Goal: Task Accomplishment & Management: Use online tool/utility

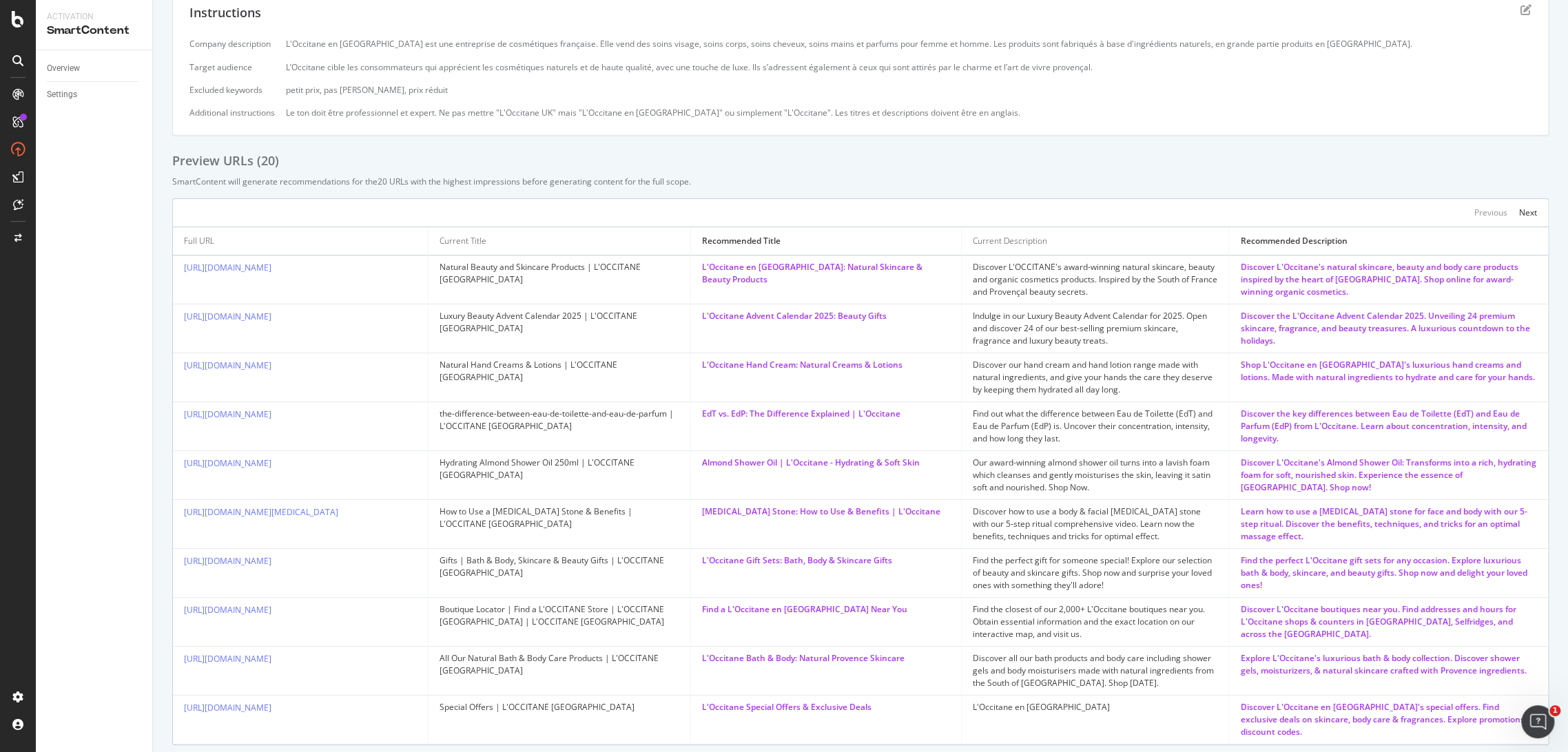
scroll to position [257, 0]
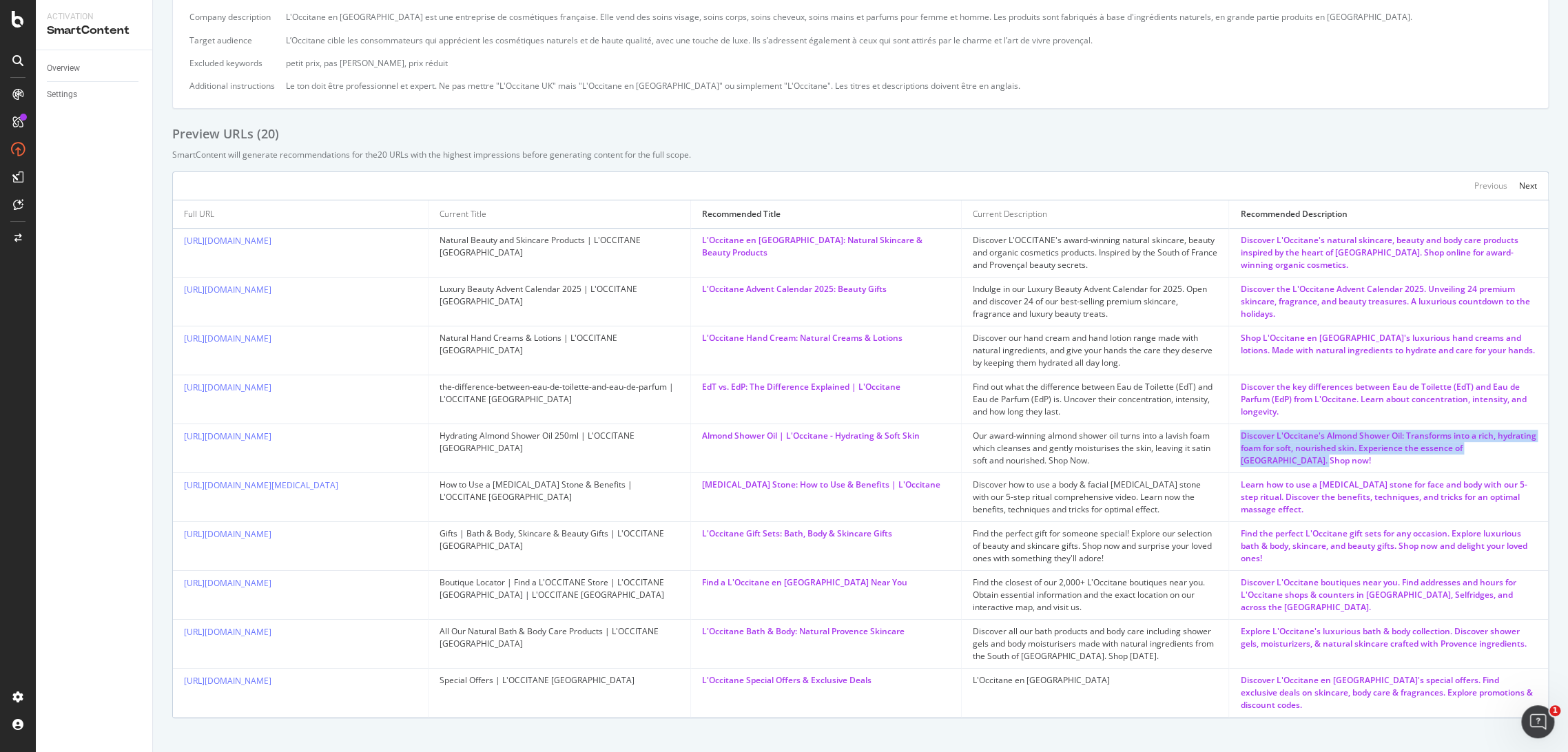
drag, startPoint x: 1276, startPoint y: 460, endPoint x: 1222, endPoint y: 439, distance: 57.9
click at [1240, 439] on div "Discover L'Occitane's Almond Shower Oil: Transforms into a rich, hydrating foam…" at bounding box center [1388, 448] width 297 height 38
copy div "Discover L'Occitane's Almond Shower Oil: Transforms into a rich, hydrating foam…"
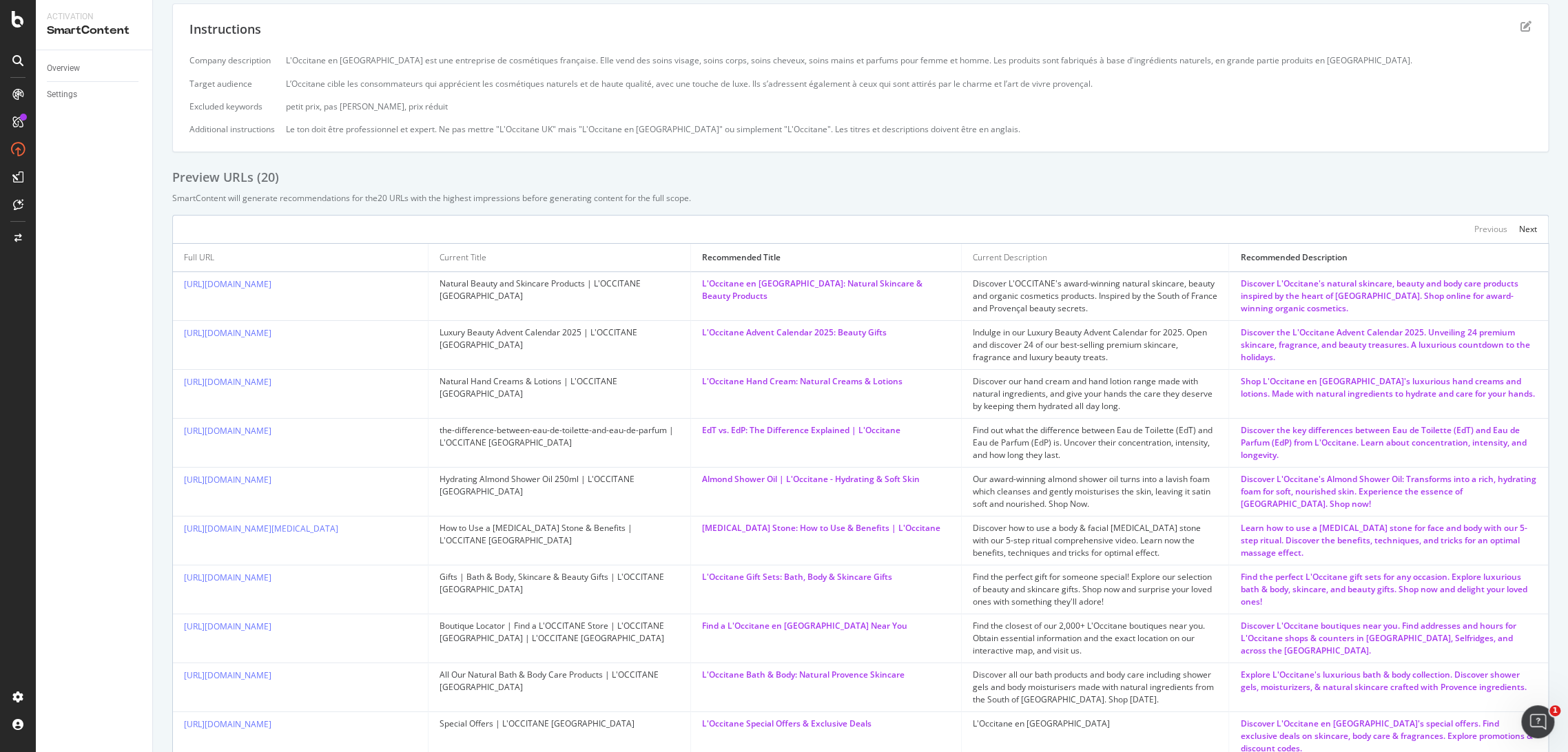
drag, startPoint x: 673, startPoint y: 240, endPoint x: 665, endPoint y: 240, distance: 8.0
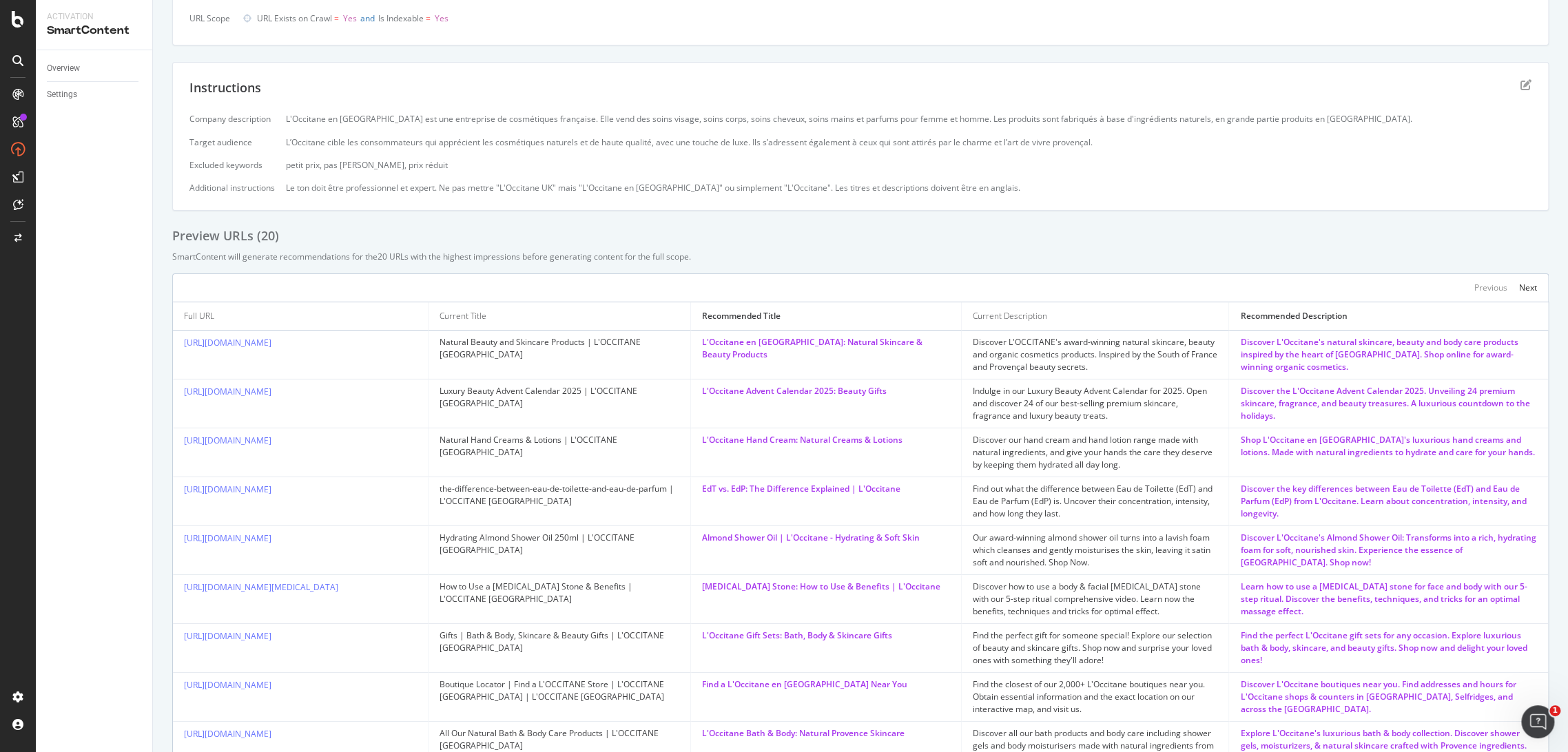
drag, startPoint x: 665, startPoint y: 240, endPoint x: 549, endPoint y: 178, distance: 131.5
click at [549, 178] on div "Company description L'Occitane en Provence est une entreprise de cosmétiques fr…" at bounding box center [860, 153] width 1342 height 81
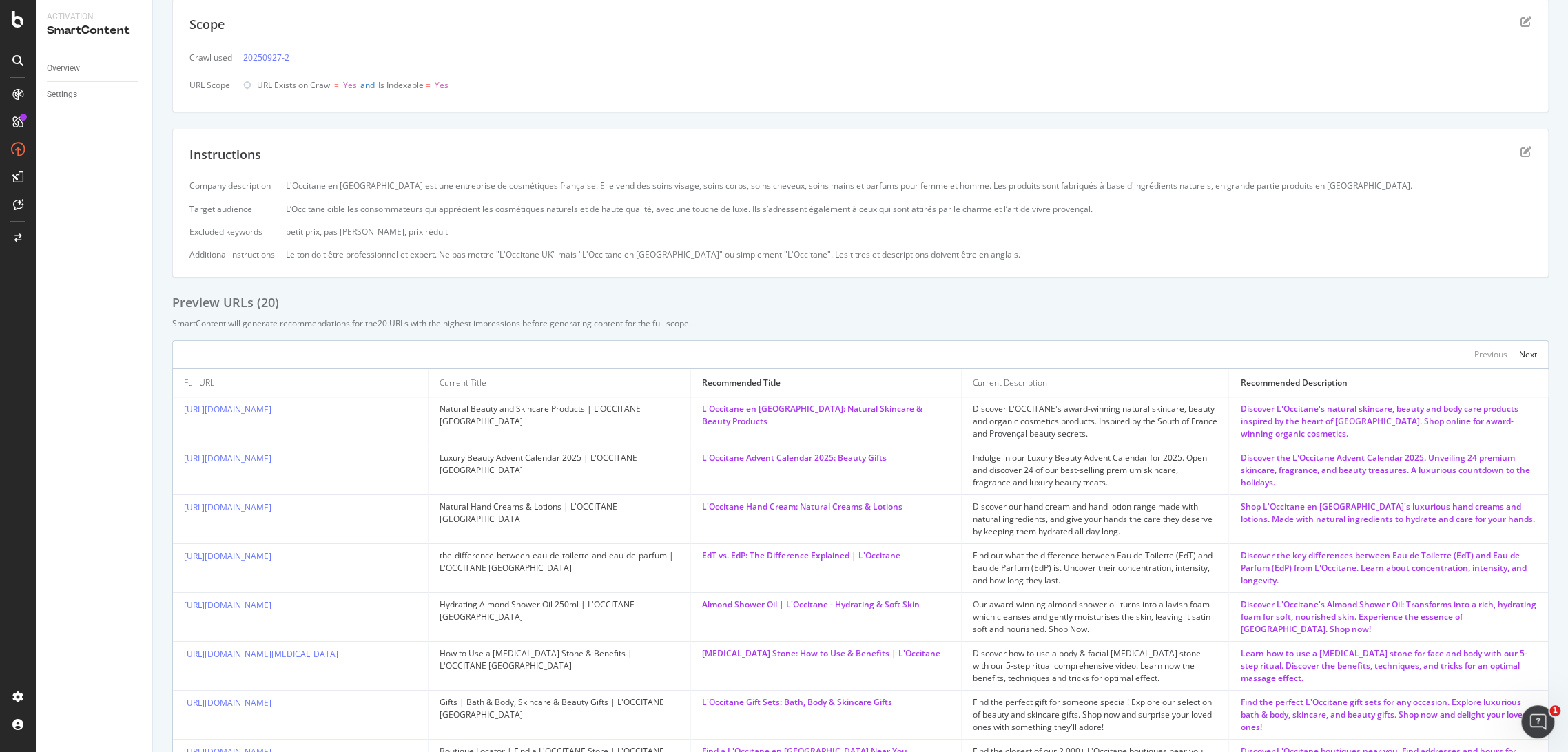
scroll to position [0, 0]
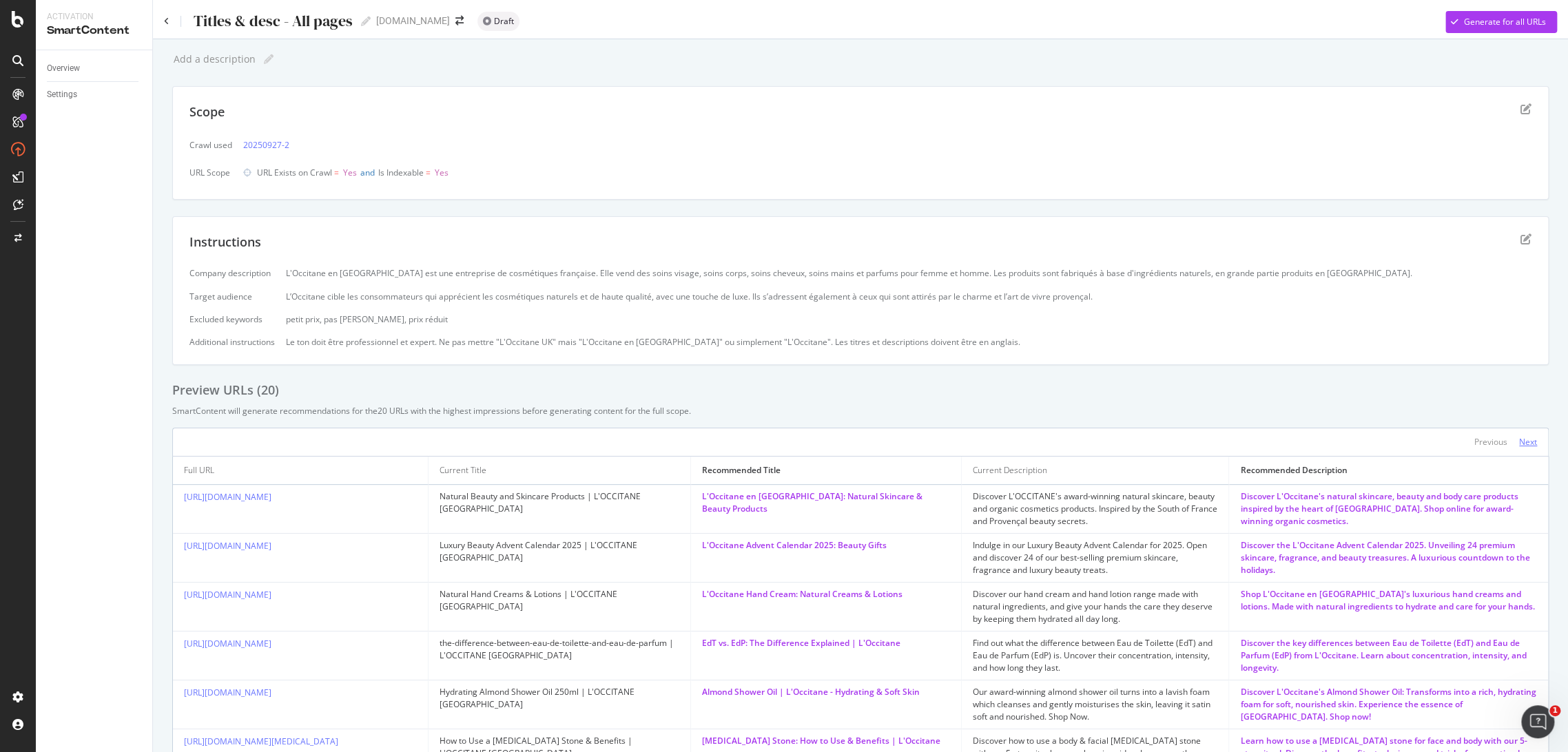
click at [1519, 445] on div "Next" at bounding box center [1528, 442] width 18 height 12
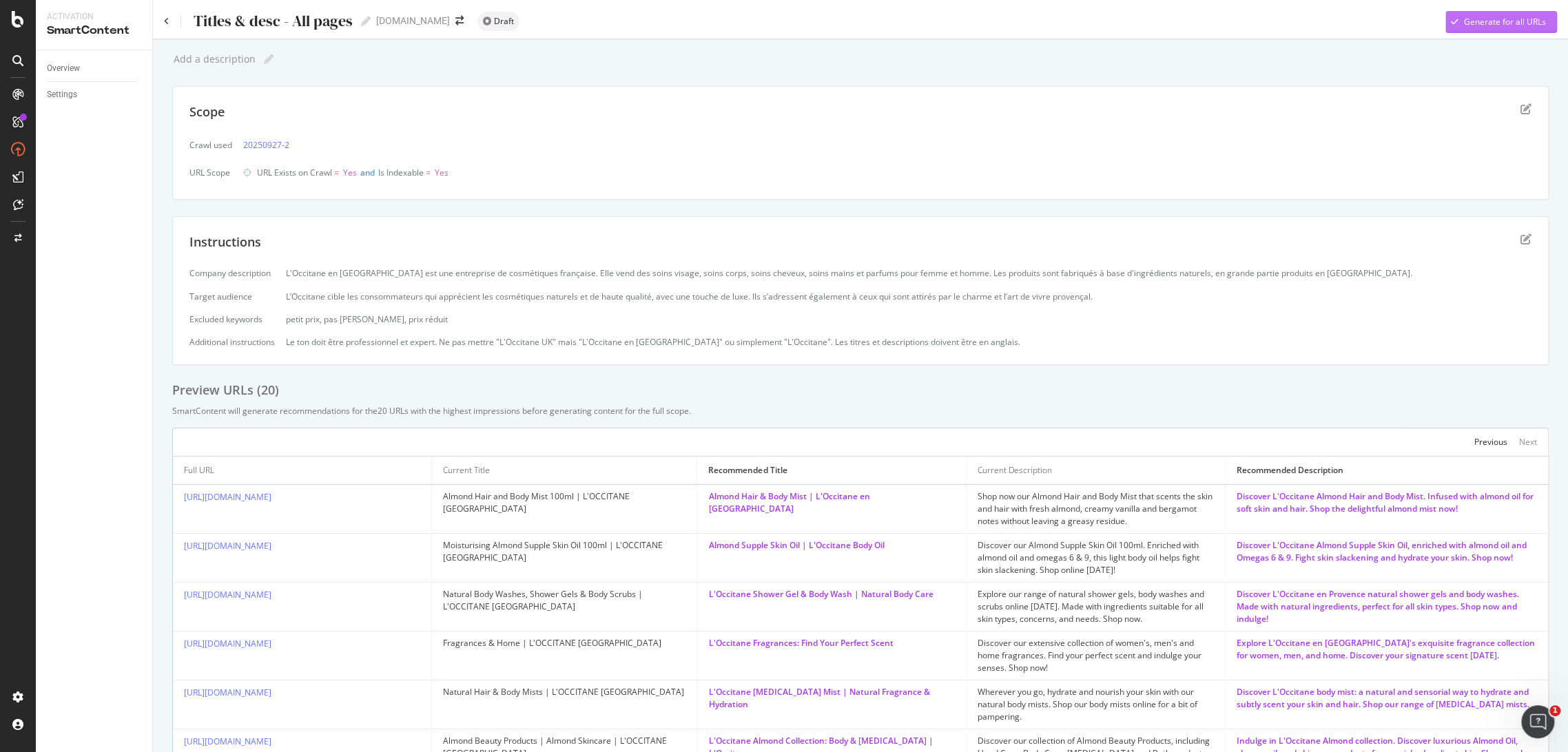
click at [1482, 24] on div "Generate for all URLs" at bounding box center [1505, 22] width 82 height 12
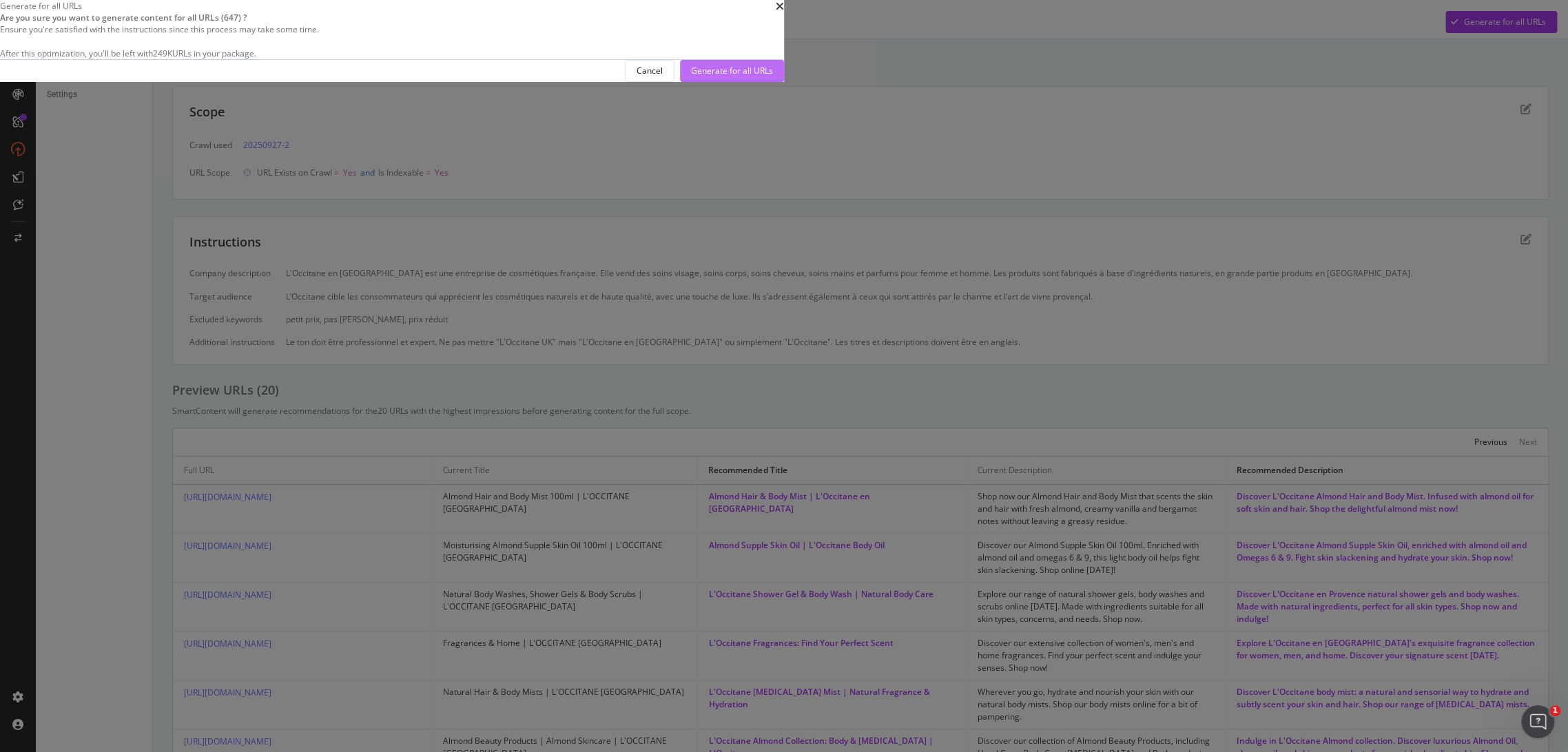
click at [773, 76] on div "Generate for all URLs" at bounding box center [732, 71] width 82 height 12
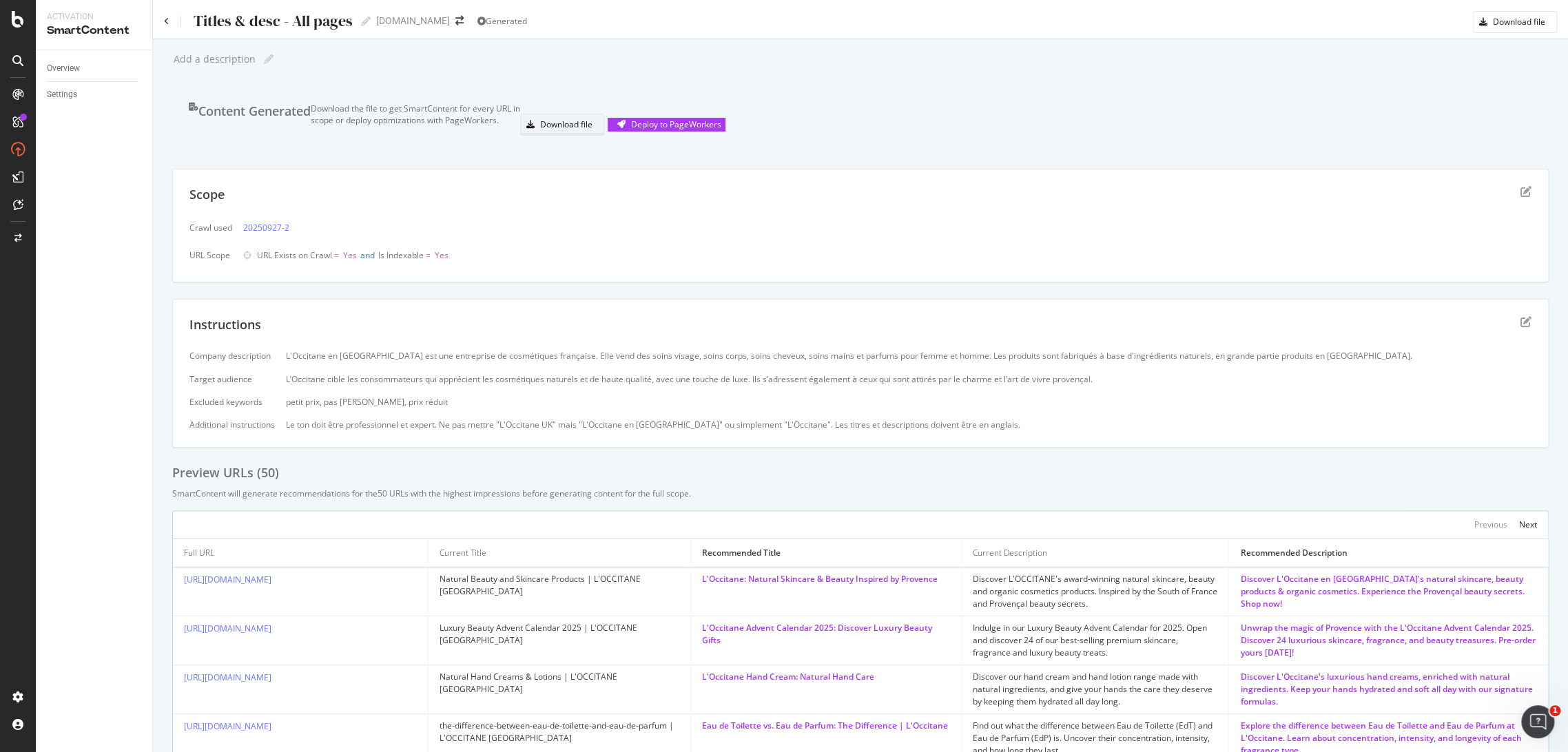
click at [592, 130] on div "Download file" at bounding box center [566, 124] width 52 height 12
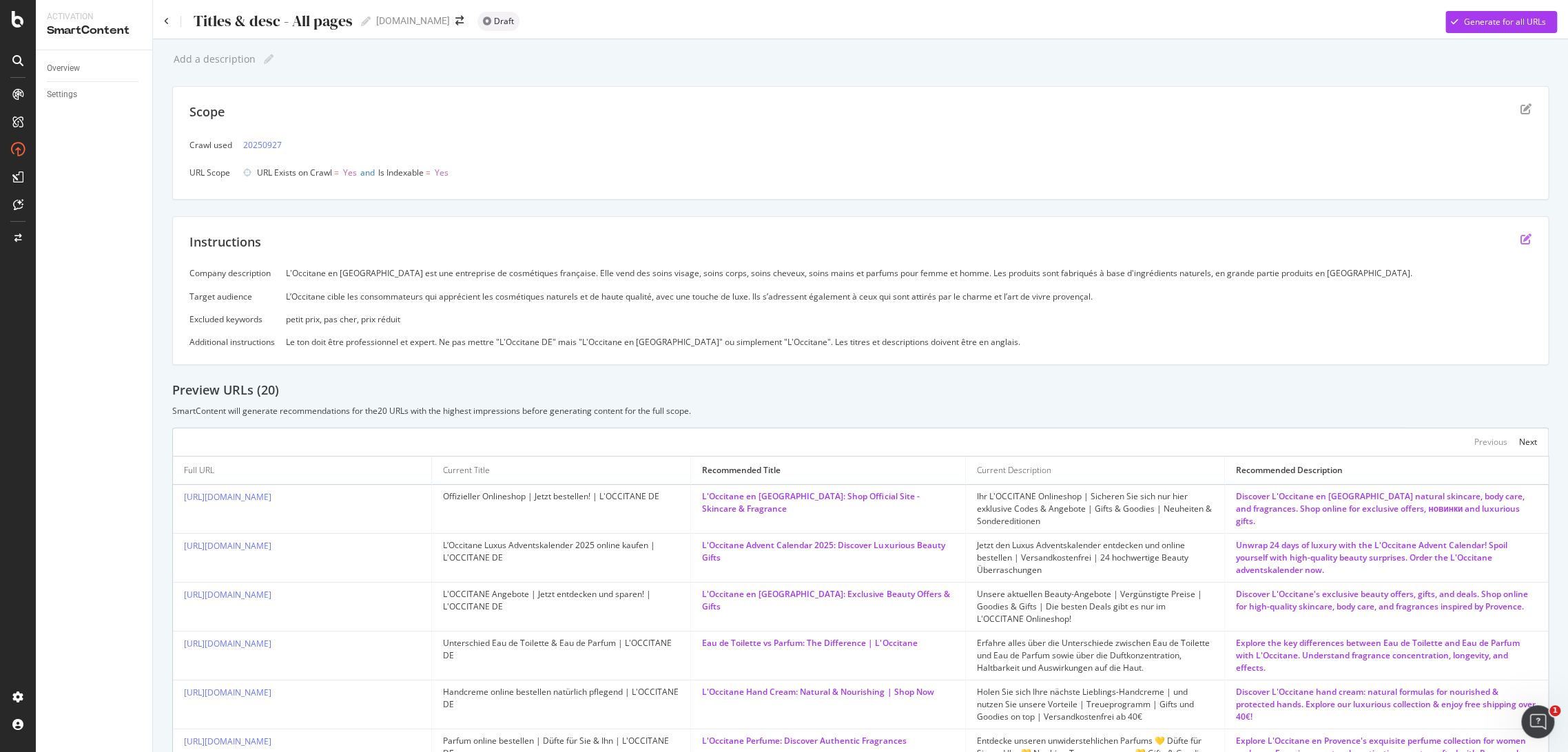
click at [1521, 236] on icon "edit" at bounding box center [1526, 239] width 11 height 11
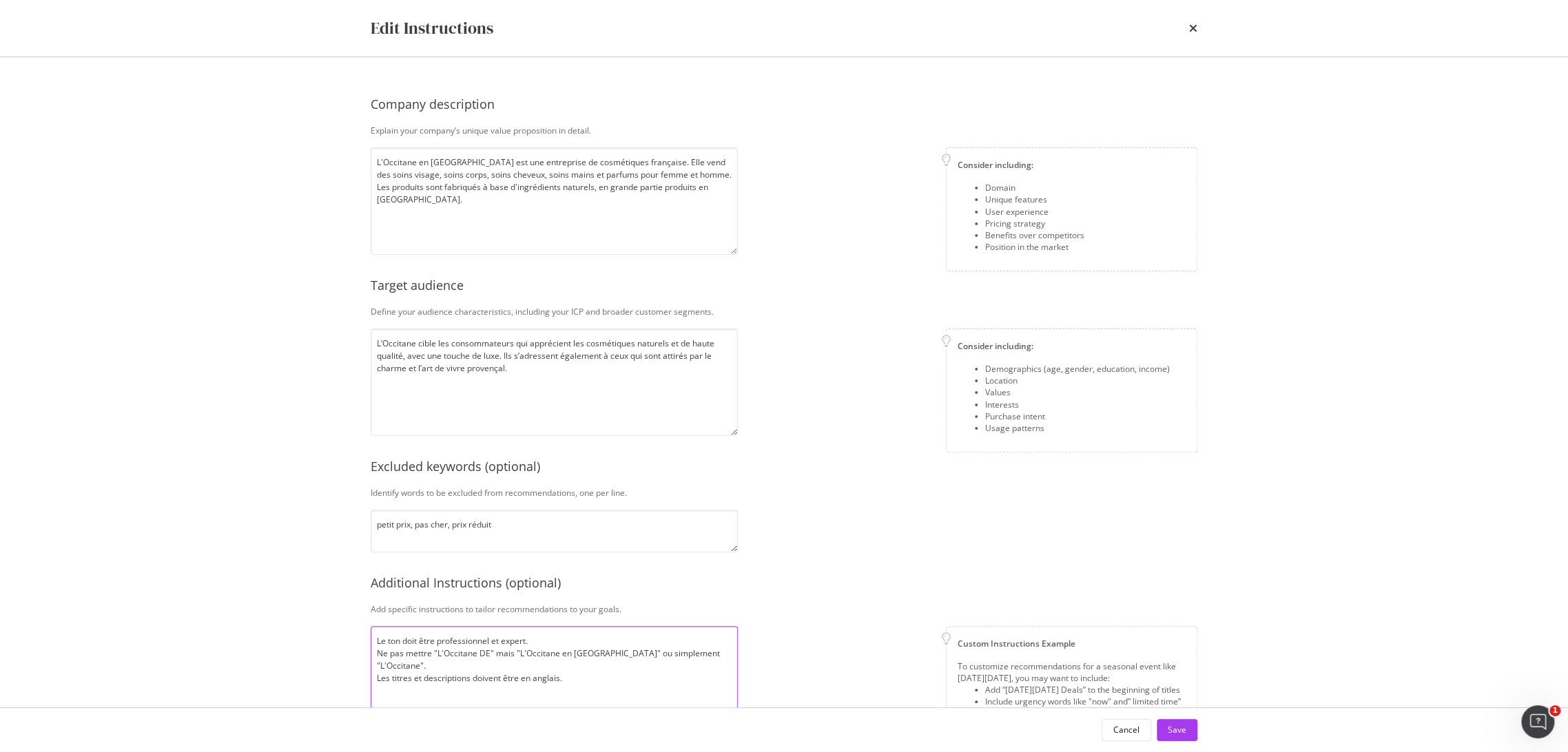
click at [539, 662] on textarea "Le ton doit être professionnel et expert. Ne pas mettre "L'Occitane DE" mais "L…" at bounding box center [554, 679] width 367 height 108
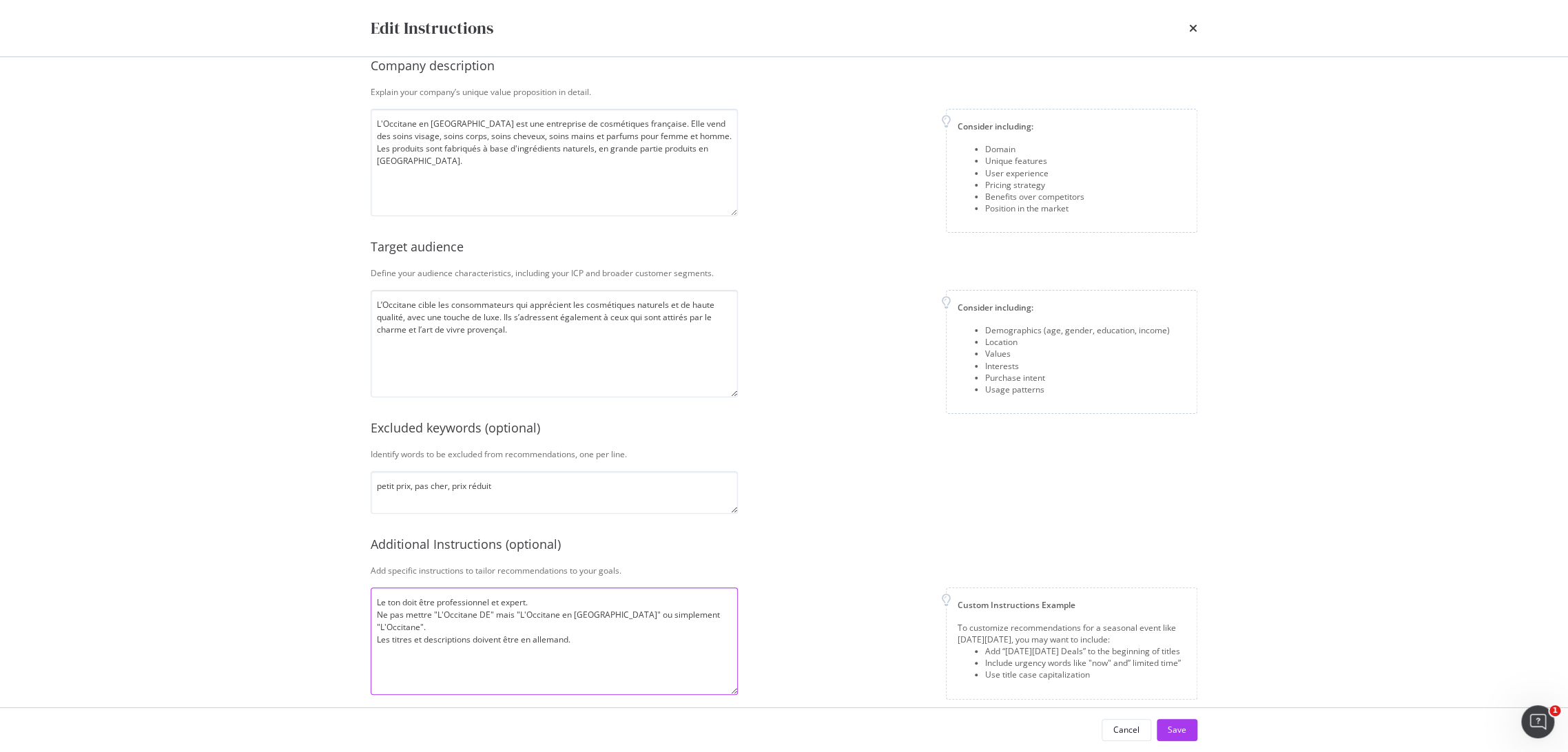
scroll to position [53, 0]
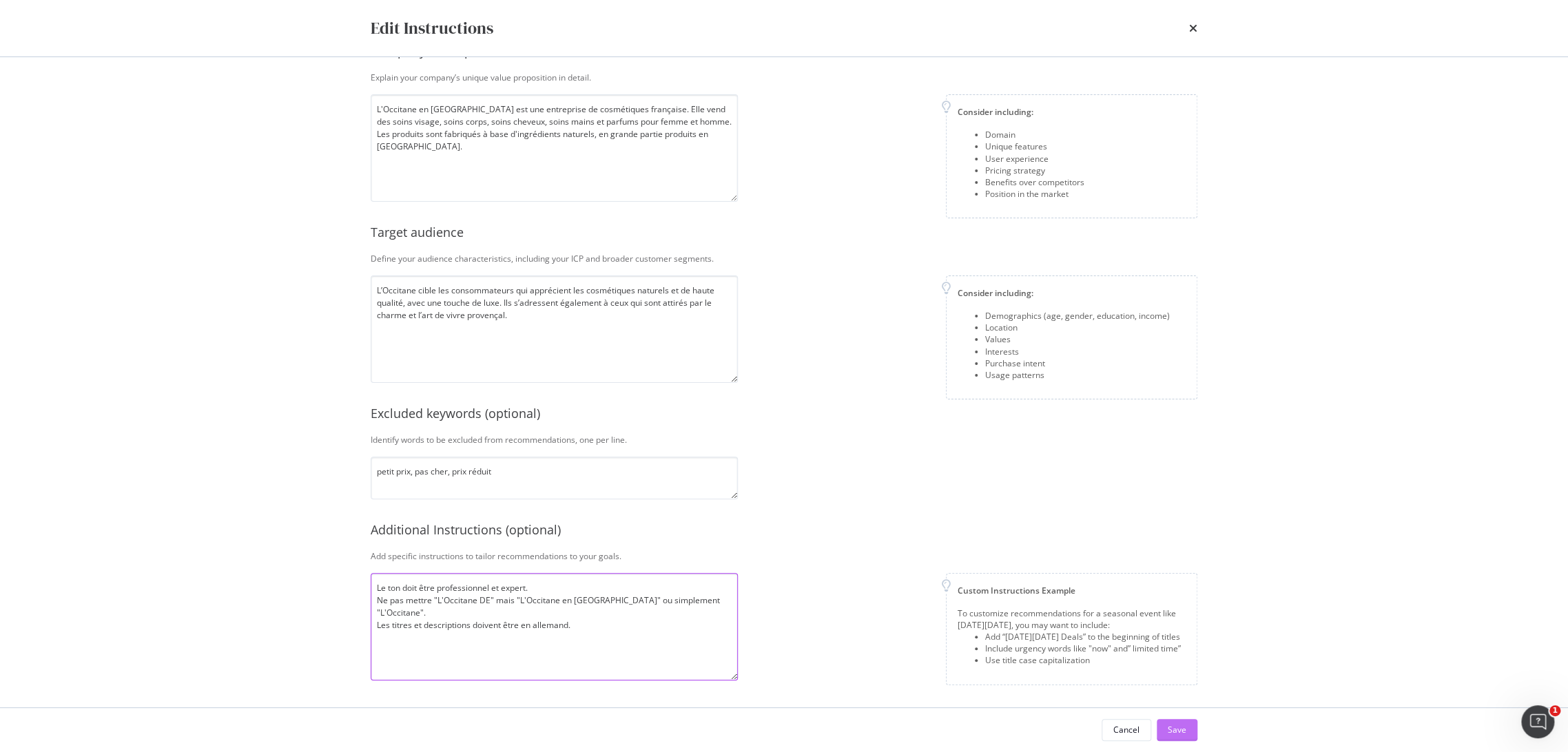
type textarea "Le ton doit être professionnel et expert. Ne pas mettre "L'Occitane DE" mais "L…"
click at [1166, 725] on button "Save" at bounding box center [1176, 729] width 40 height 22
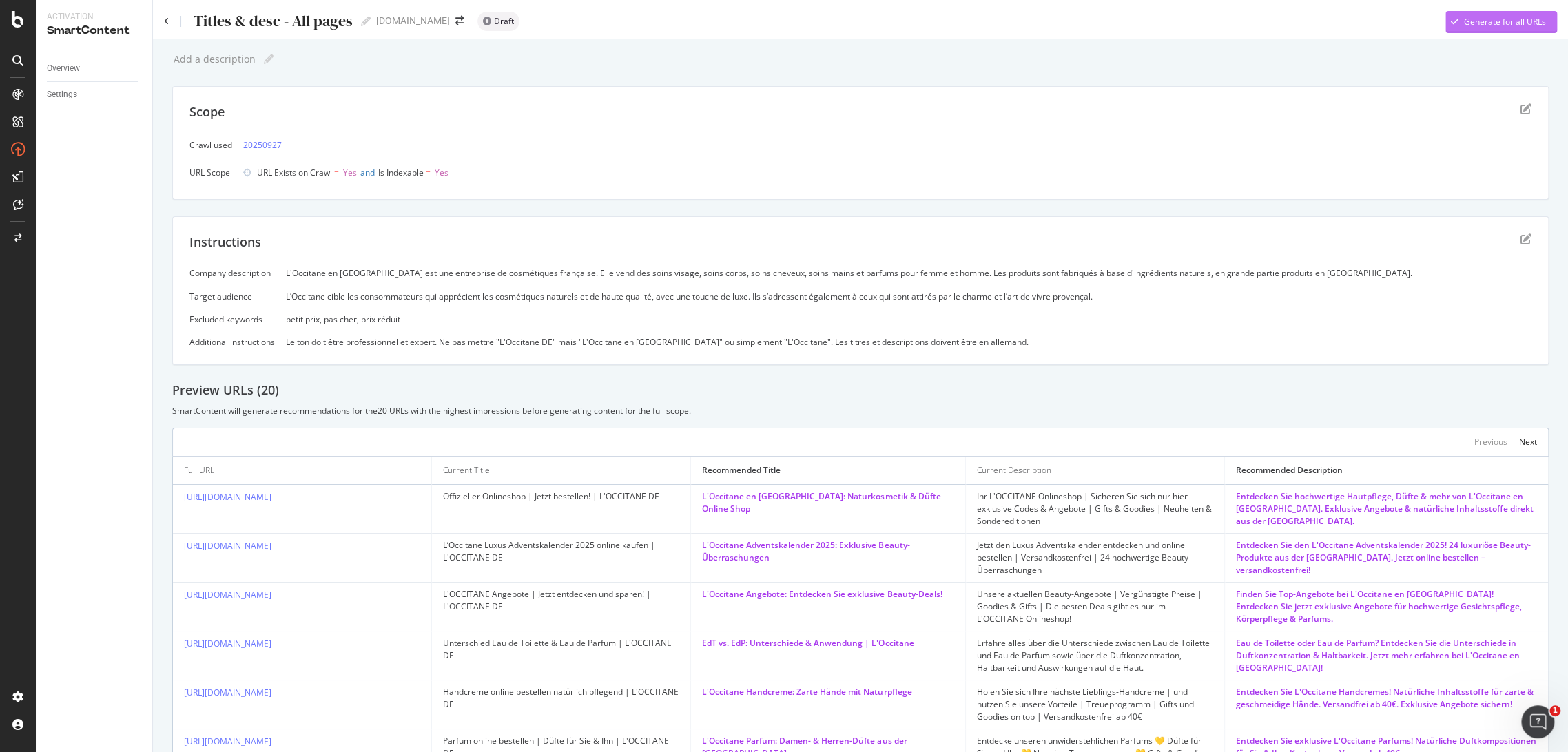
click at [1479, 27] on div "Generate for all URLs" at bounding box center [1505, 22] width 82 height 12
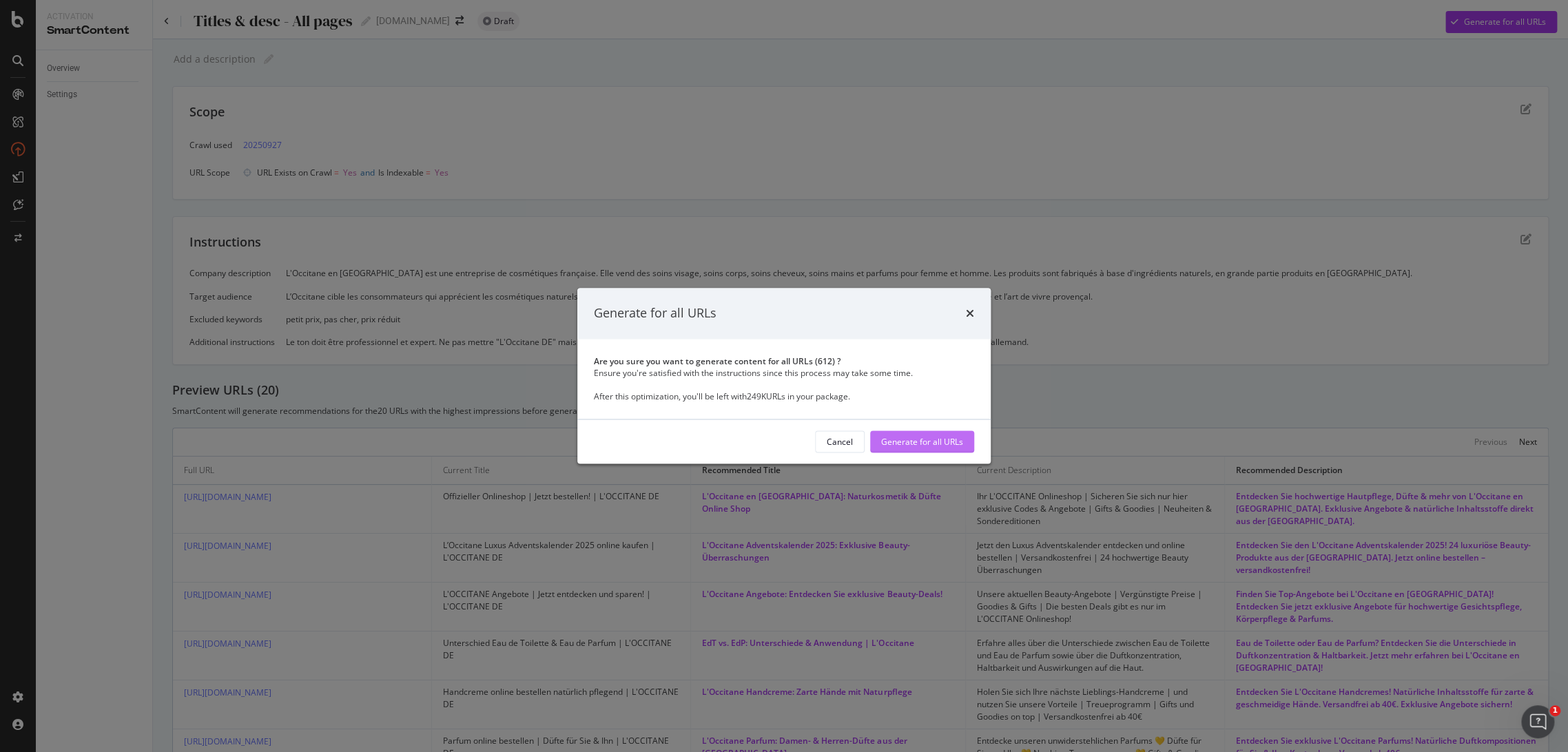
click at [939, 448] on div "Generate for all URLs" at bounding box center [921, 441] width 82 height 21
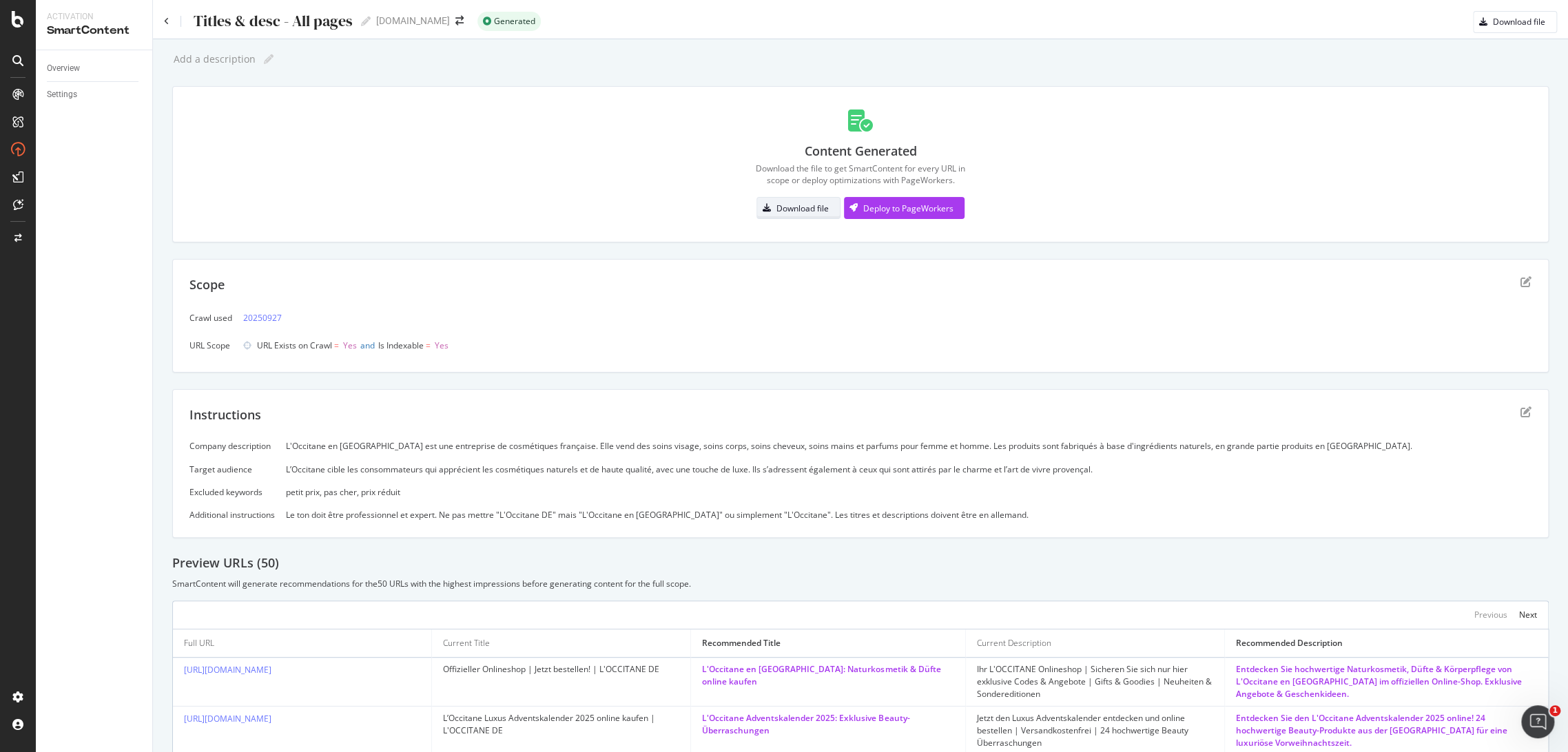
click at [808, 206] on div "Download file" at bounding box center [802, 208] width 52 height 12
